Goal: Task Accomplishment & Management: Use online tool/utility

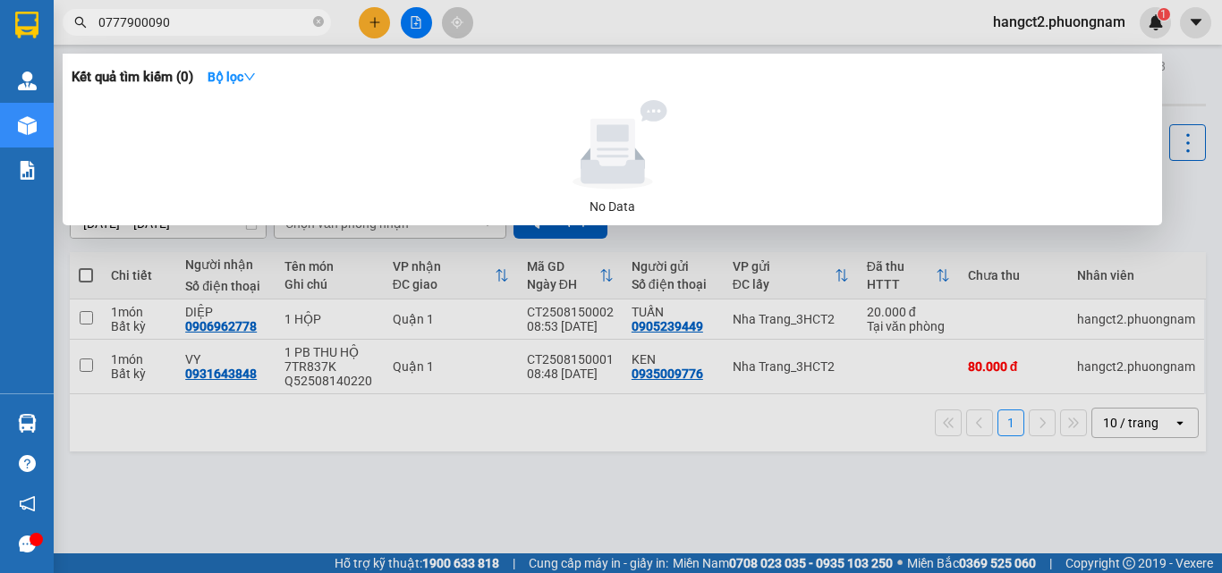
click at [233, 26] on input "0777900090" at bounding box center [203, 23] width 211 height 20
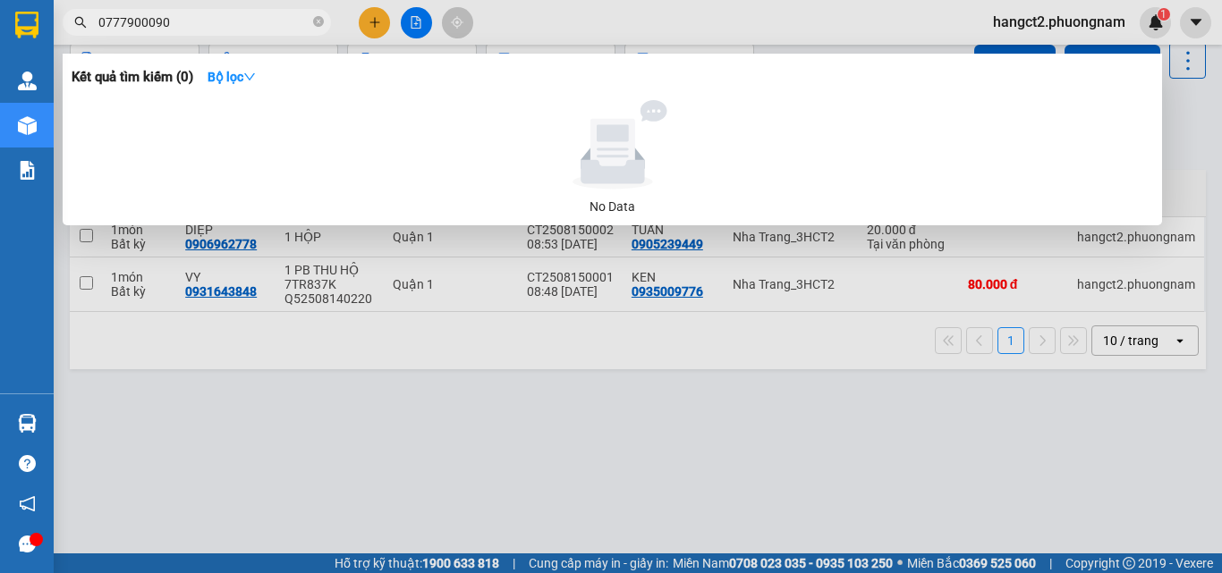
click at [233, 26] on input "0777900090" at bounding box center [203, 23] width 211 height 20
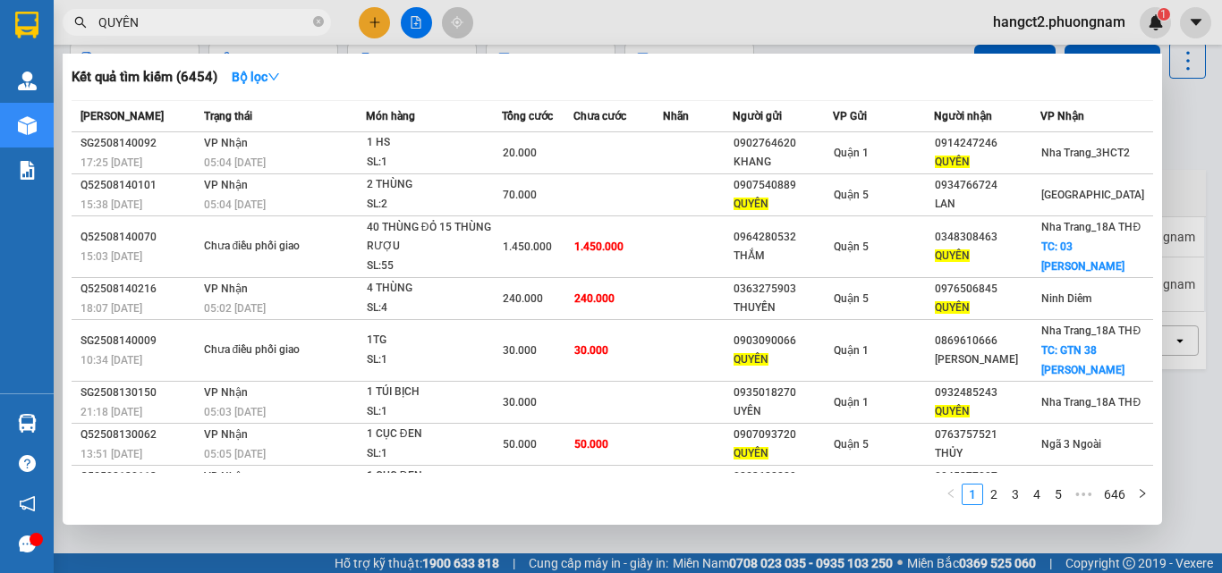
type input "QUYÊN"
click at [442, 130] on th "Món hàng" at bounding box center [434, 116] width 136 height 31
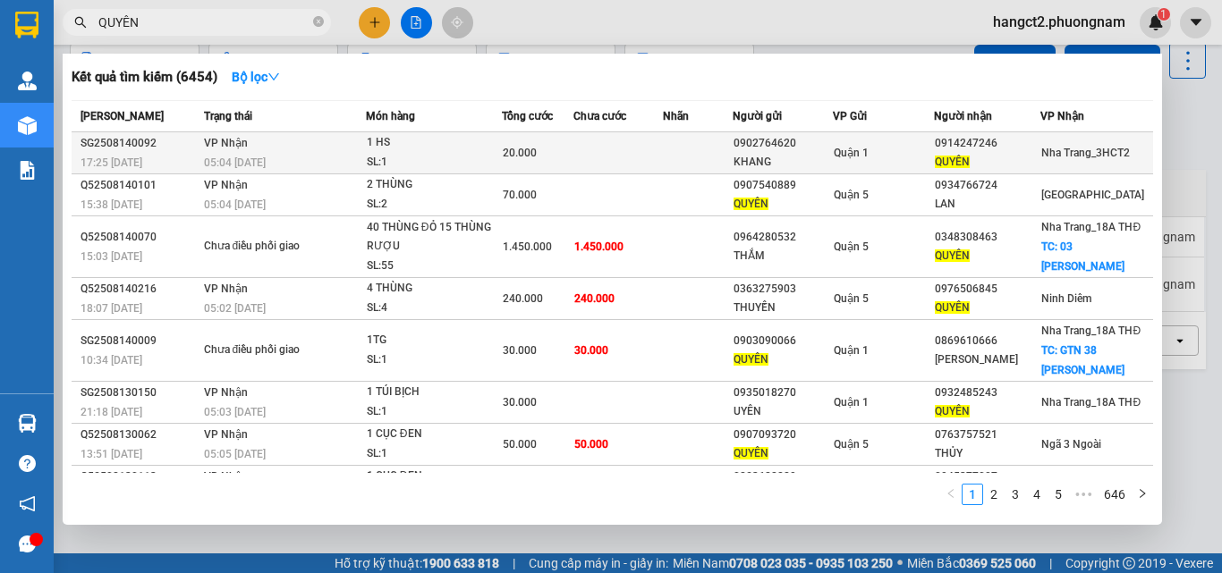
click at [441, 147] on div "1 HS" at bounding box center [434, 143] width 134 height 20
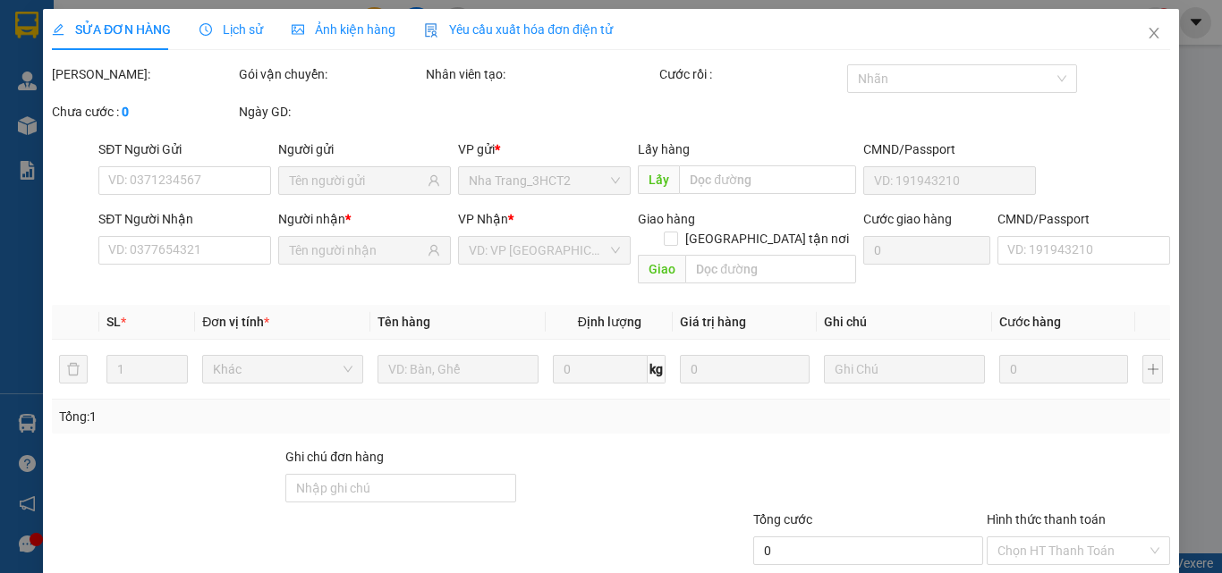
type input "0902764620"
type input "KHANG"
type input "0914247246"
type input "QUYÊN"
type input "20.000"
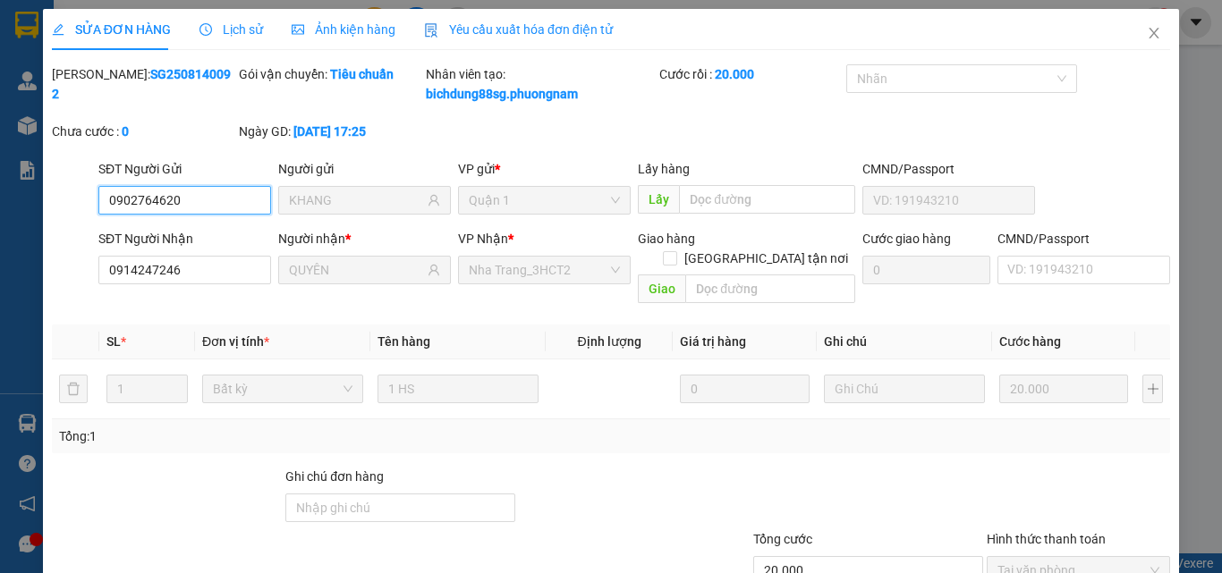
scroll to position [89, 0]
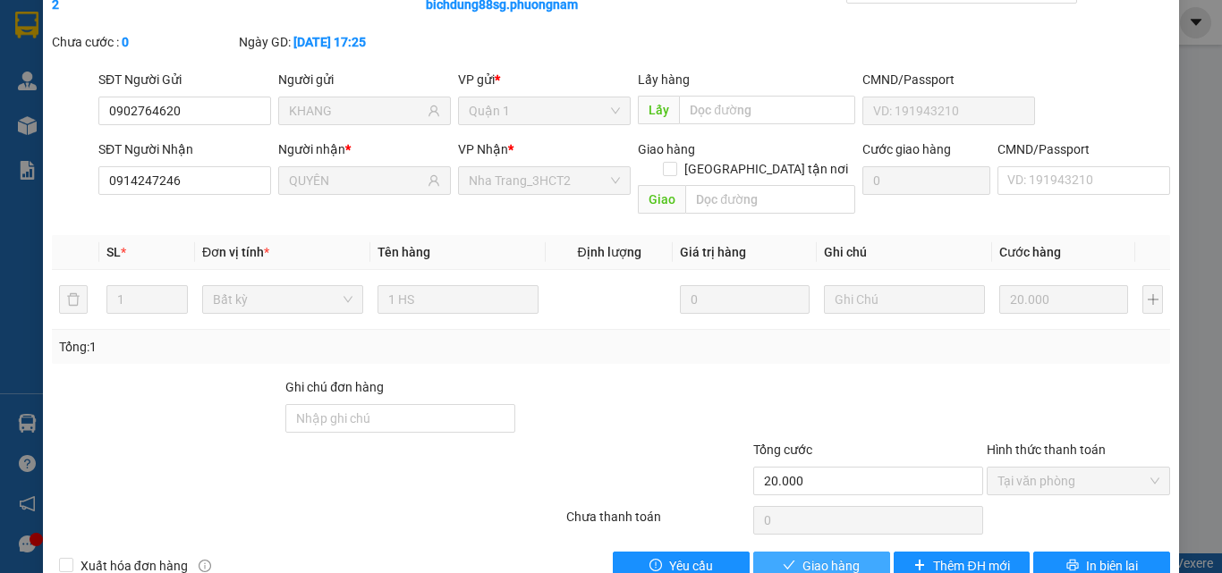
click at [802, 556] on span "Giao hàng" at bounding box center [830, 566] width 57 height 20
